Goal: Navigation & Orientation: Find specific page/section

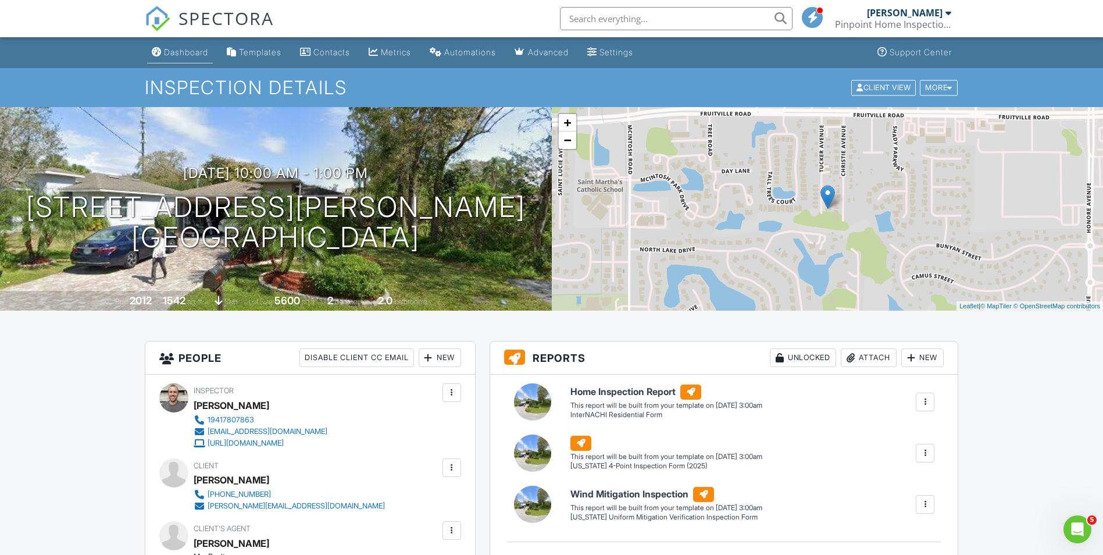
click at [193, 56] on div "Dashboard" at bounding box center [186, 52] width 44 height 10
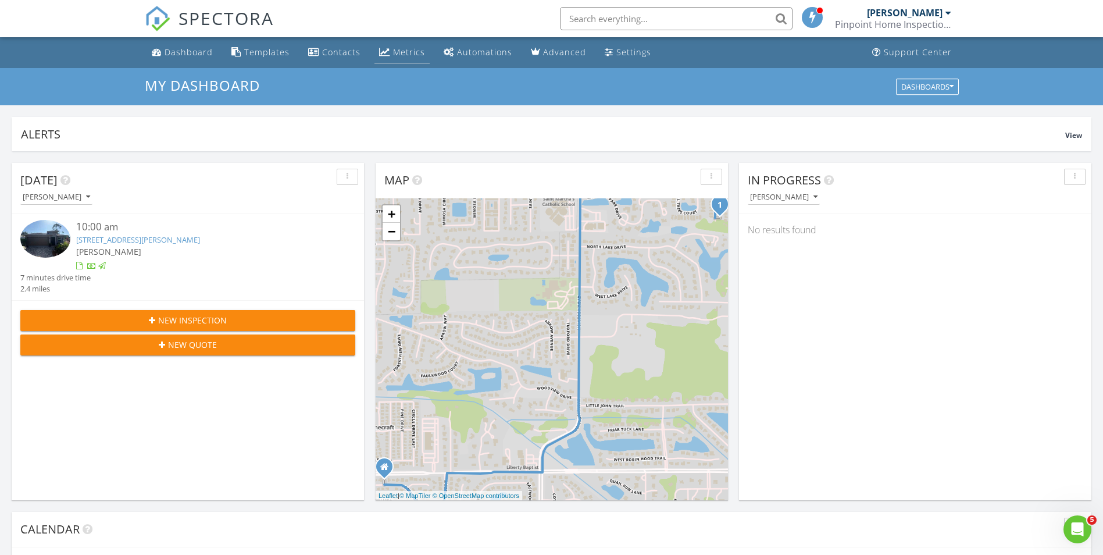
click at [408, 55] on div "Metrics" at bounding box center [409, 52] width 32 height 11
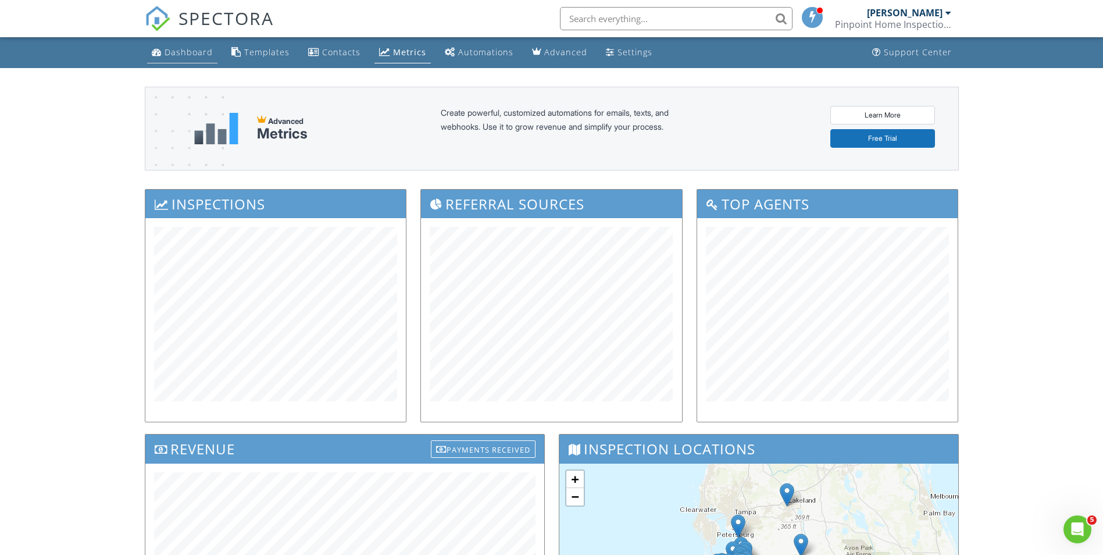
click at [197, 50] on div "Dashboard" at bounding box center [189, 52] width 48 height 11
